Goal: Task Accomplishment & Management: Use online tool/utility

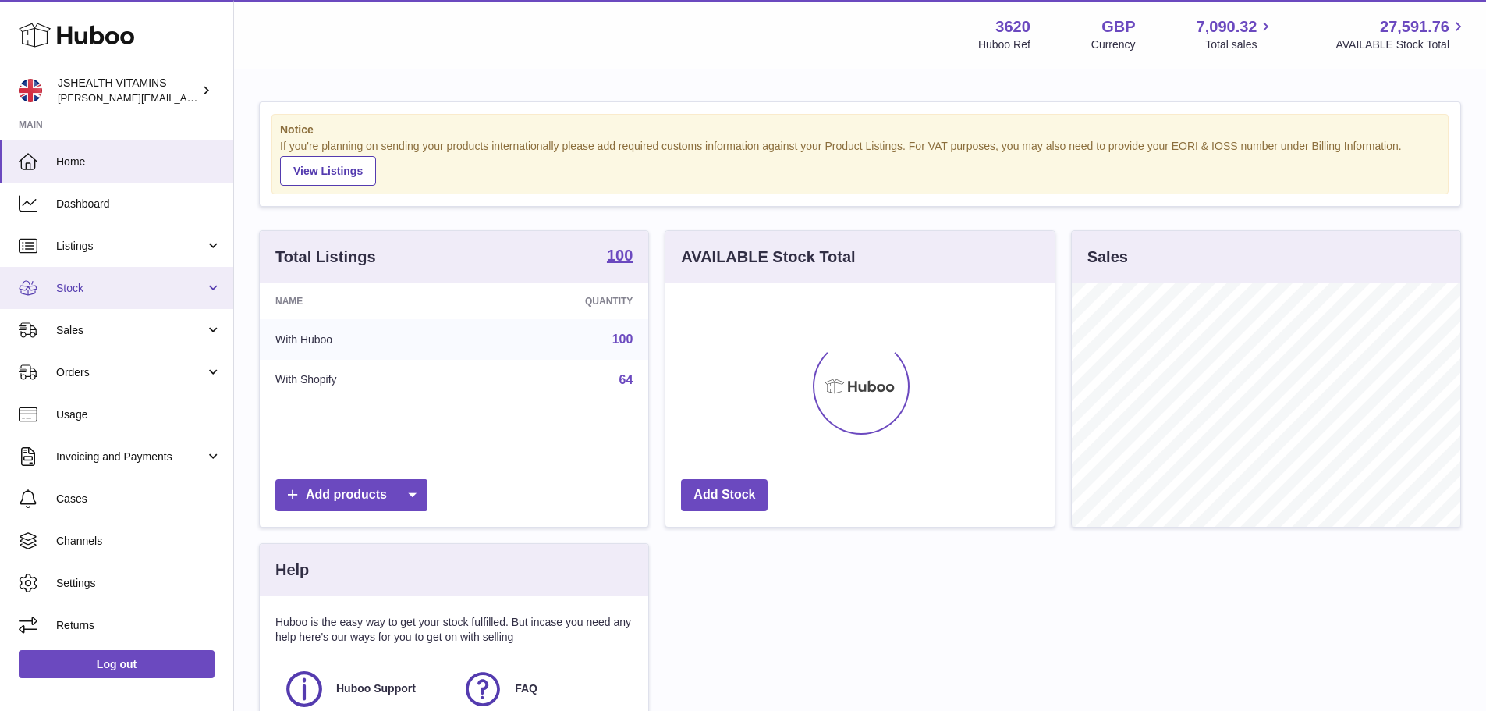
scroll to position [243, 389]
click at [63, 281] on span "Stock" at bounding box center [130, 288] width 149 height 15
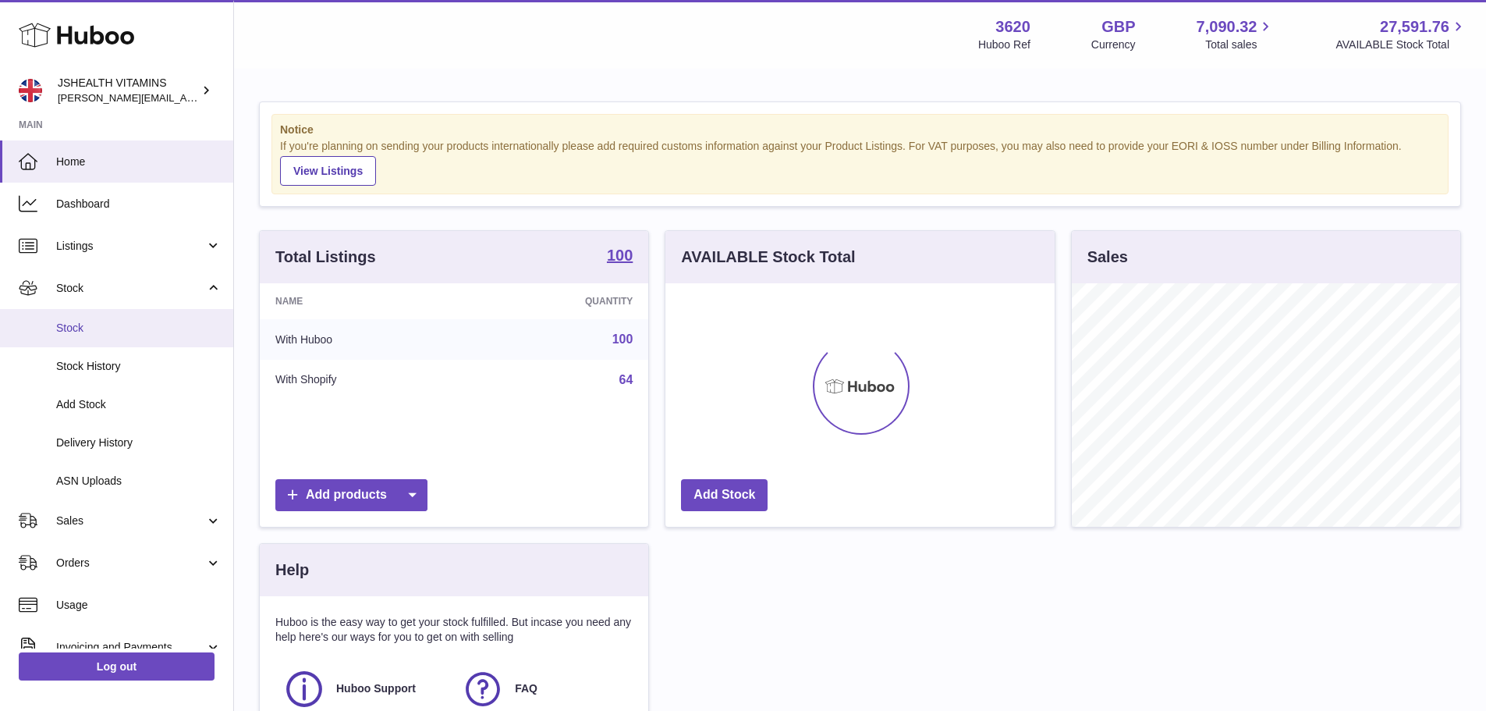
click at [63, 335] on link "Stock" at bounding box center [116, 328] width 233 height 38
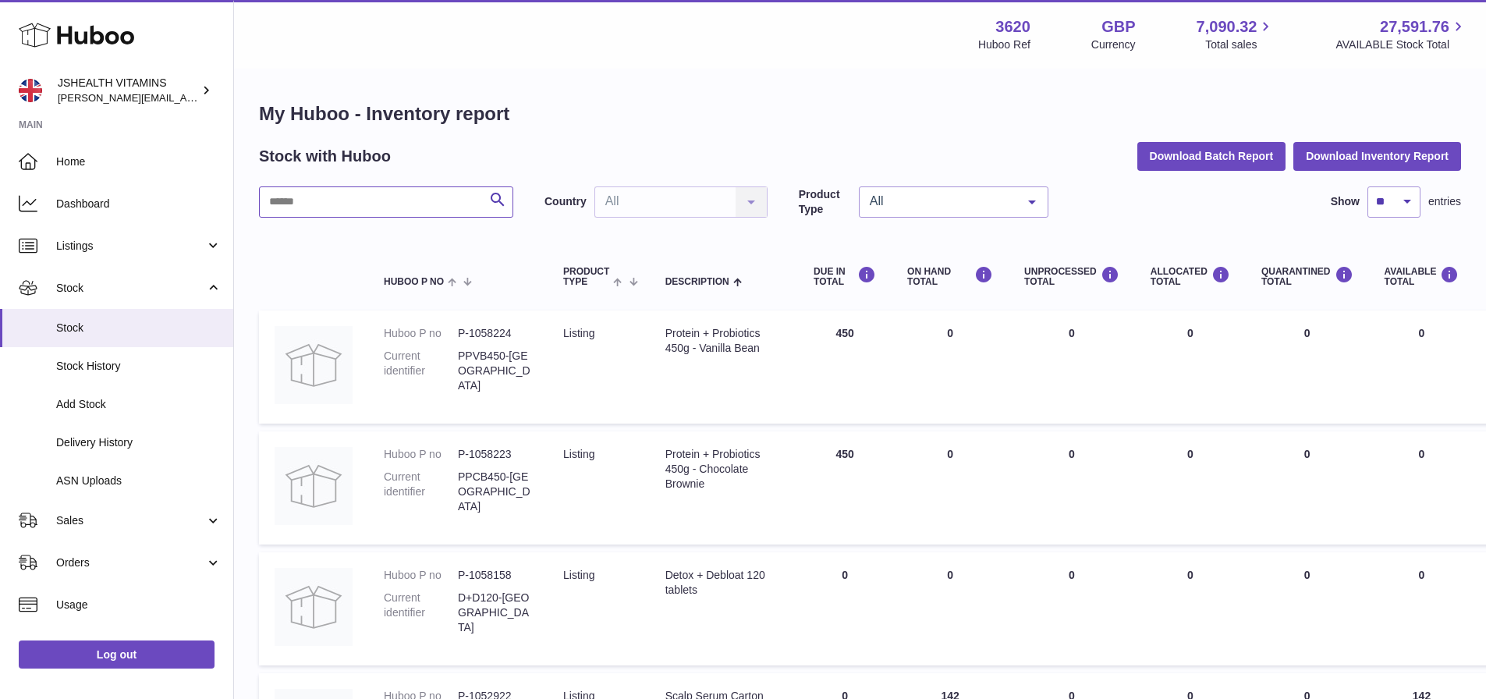
click at [371, 207] on input "text" at bounding box center [386, 201] width 254 height 31
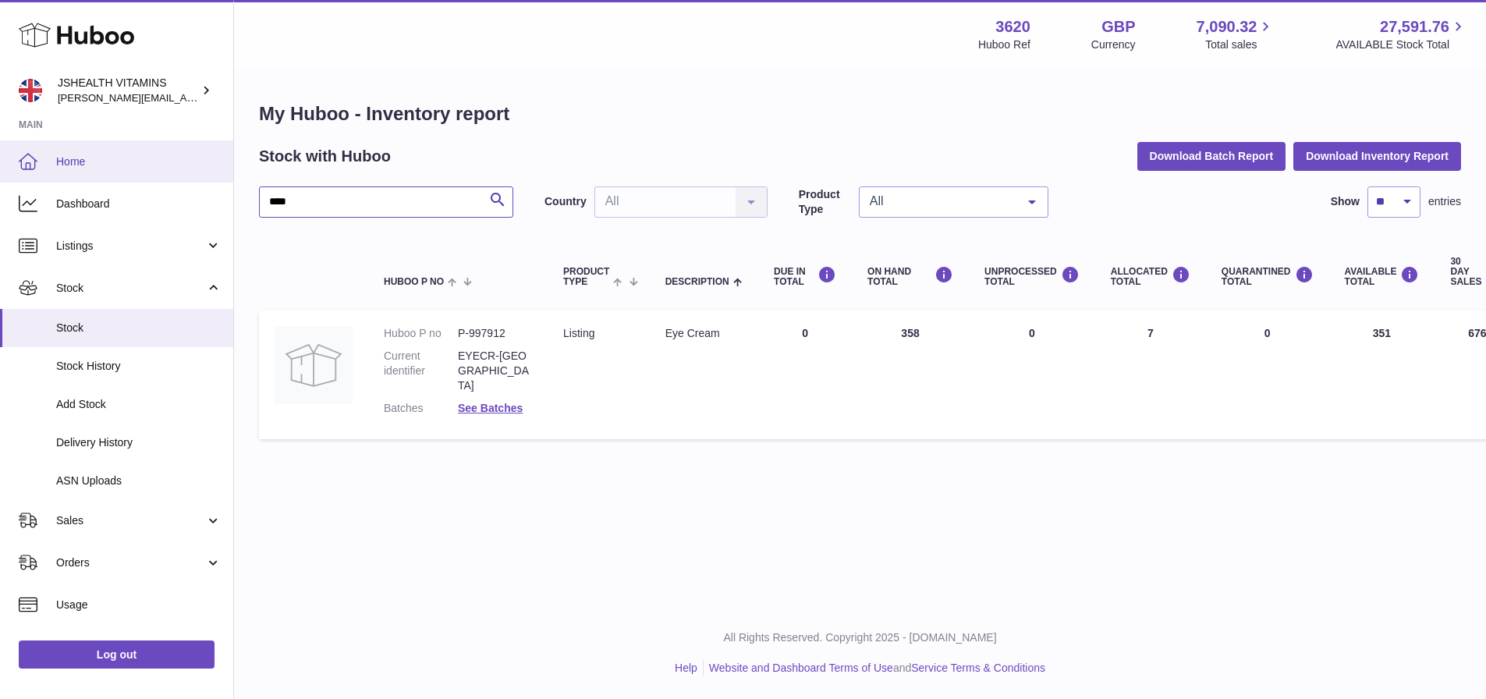
drag, startPoint x: 398, startPoint y: 204, endPoint x: 159, endPoint y: 172, distance: 240.8
click at [159, 172] on div "Huboo JSHEALTH VITAMINS [EMAIL_ADDRESS][DOMAIN_NAME] Main Home Dashboard Listin…" at bounding box center [743, 349] width 1486 height 699
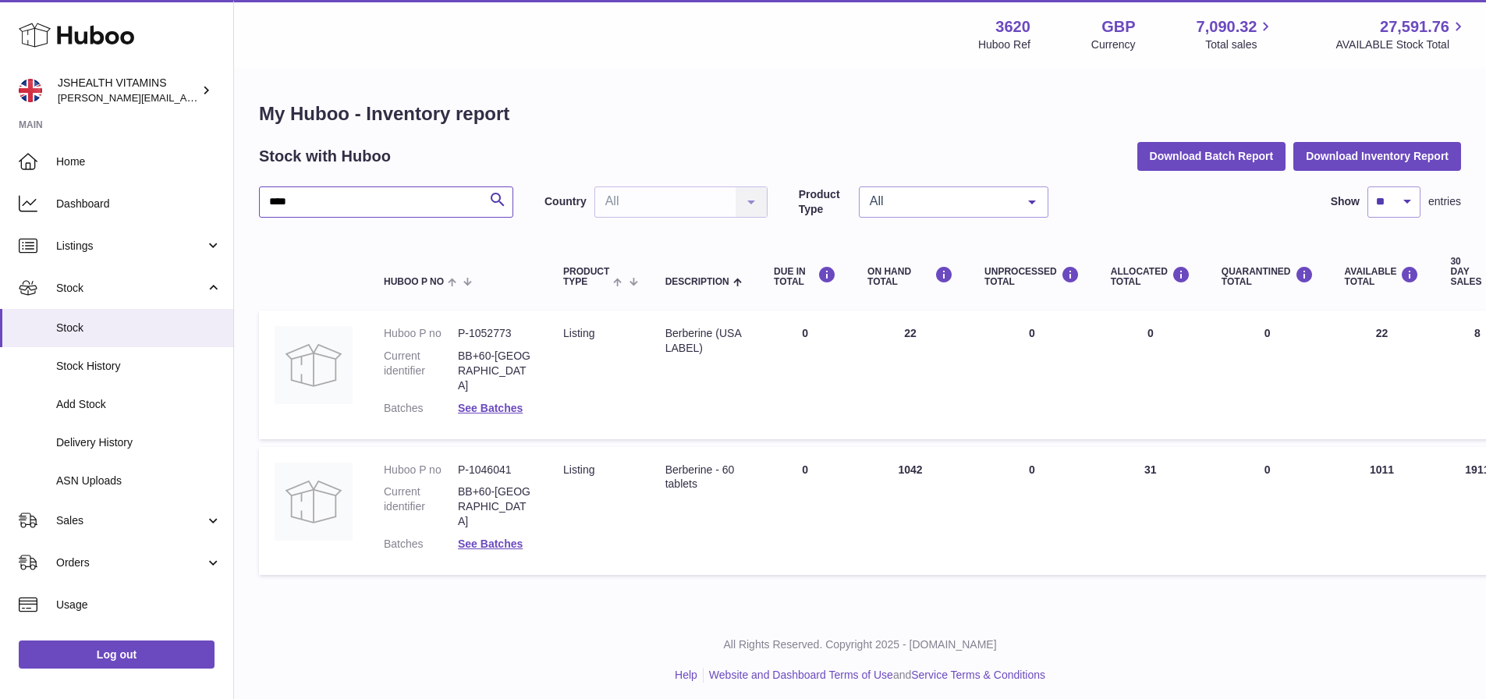
type input "****"
